Goal: Find specific page/section: Find specific page/section

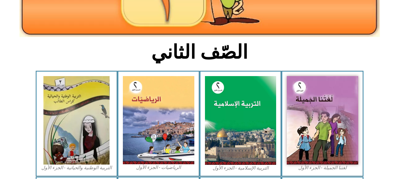
scroll to position [118, 0]
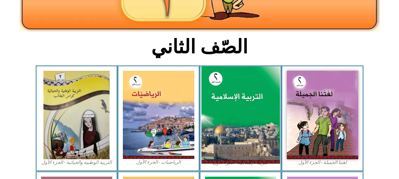
click at [248, 121] on img at bounding box center [240, 115] width 78 height 98
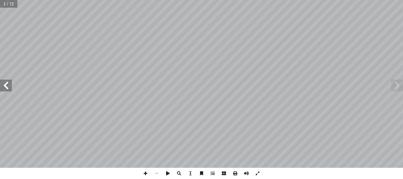
click at [7, 87] on span at bounding box center [6, 86] width 12 height 12
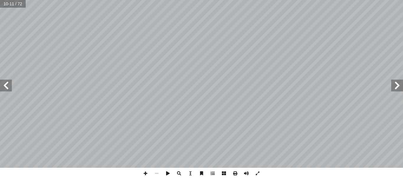
click at [7, 87] on span at bounding box center [6, 86] width 12 height 12
click at [398, 89] on span at bounding box center [397, 86] width 12 height 12
